Goal: Task Accomplishment & Management: Manage account settings

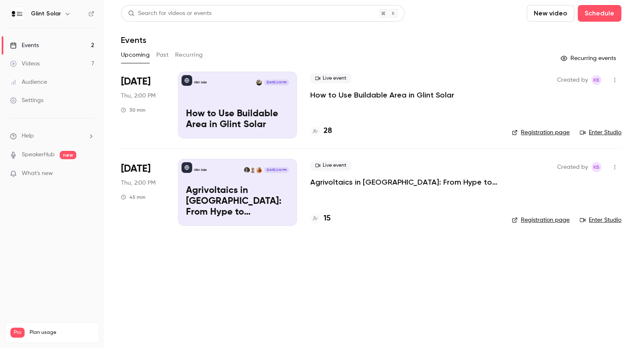
click at [616, 80] on icon "button" at bounding box center [614, 80] width 7 height 6
click at [586, 123] on div "Invite to Studio" at bounding box center [582, 123] width 63 height 8
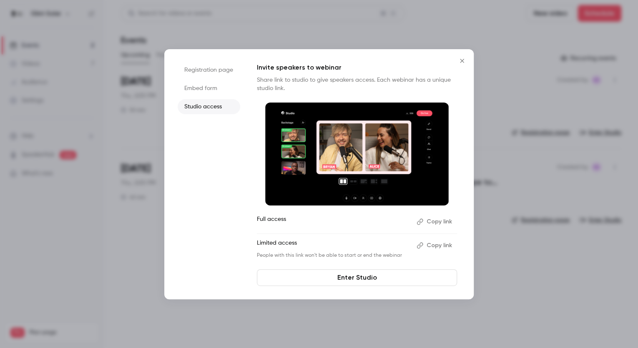
click at [439, 224] on button "Copy link" at bounding box center [435, 221] width 44 height 13
click at [373, 278] on link "Enter Studio" at bounding box center [357, 277] width 200 height 17
click at [464, 61] on icon "Close" at bounding box center [462, 61] width 10 height 7
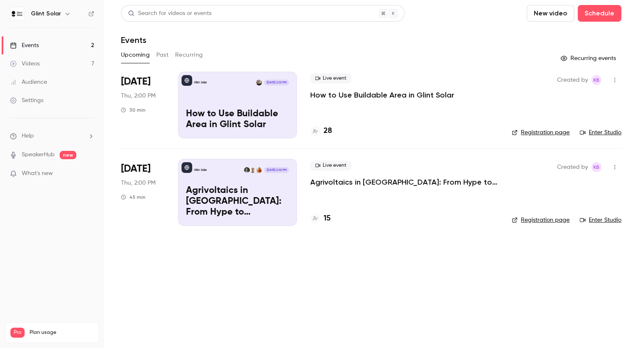
click at [338, 93] on p "How to Use Buildable Area in Glint Solar" at bounding box center [382, 95] width 144 height 10
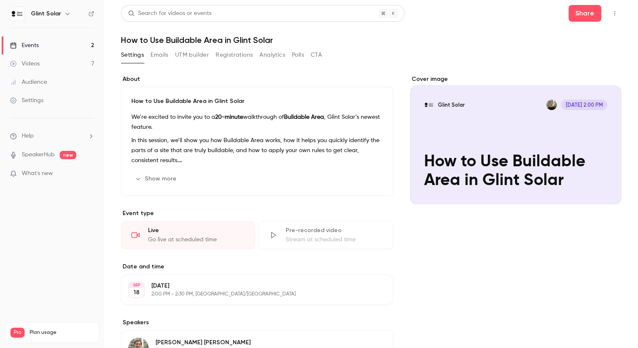
click at [231, 56] on button "Registrations" at bounding box center [234, 54] width 37 height 13
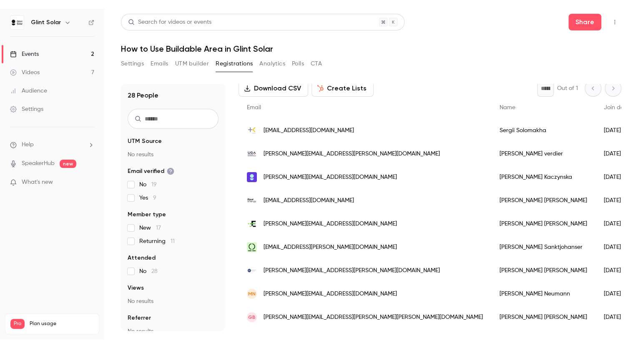
scroll to position [24, 0]
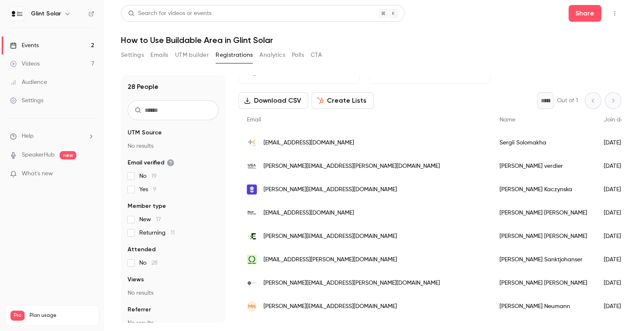
click at [337, 237] on div "natalia.opie@enverus.com" at bounding box center [365, 235] width 253 height 23
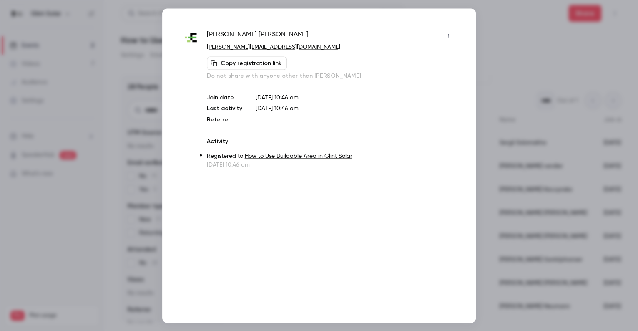
click at [447, 35] on icon "button" at bounding box center [448, 36] width 7 height 6
click at [419, 78] on div "Remove registration" at bounding box center [416, 79] width 63 height 8
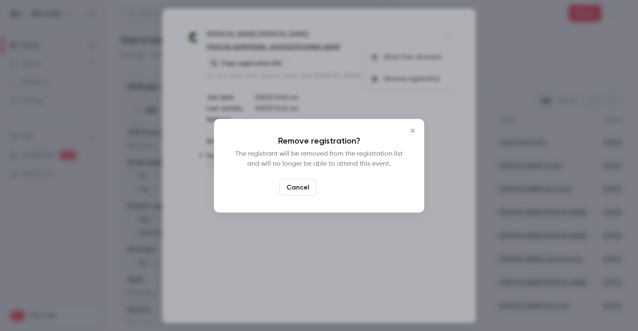
click at [339, 187] on button "Confirm" at bounding box center [339, 187] width 39 height 17
